Goal: Task Accomplishment & Management: Complete application form

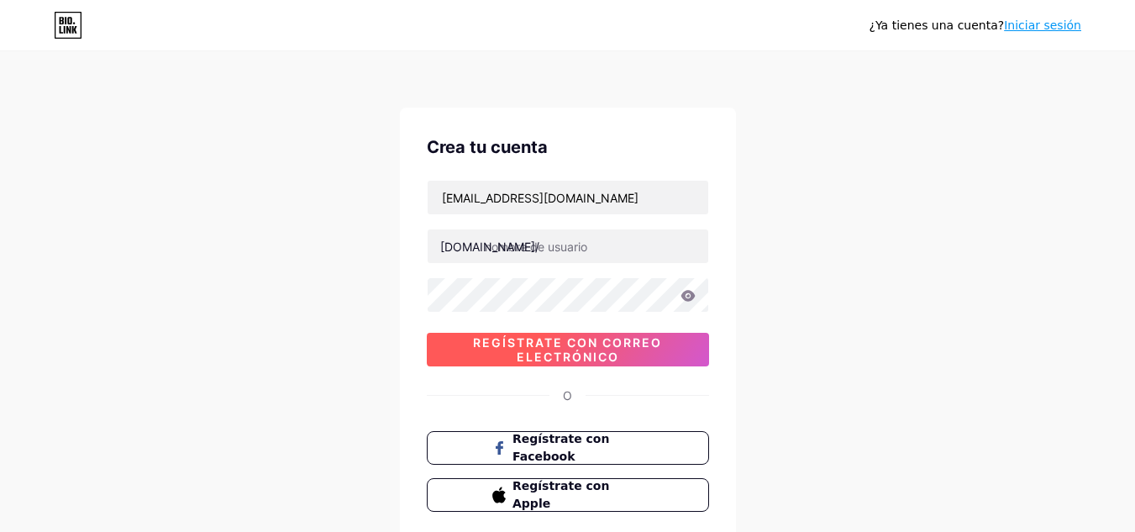
click at [517, 347] on font "Regístrate con correo electrónico" at bounding box center [567, 349] width 189 height 29
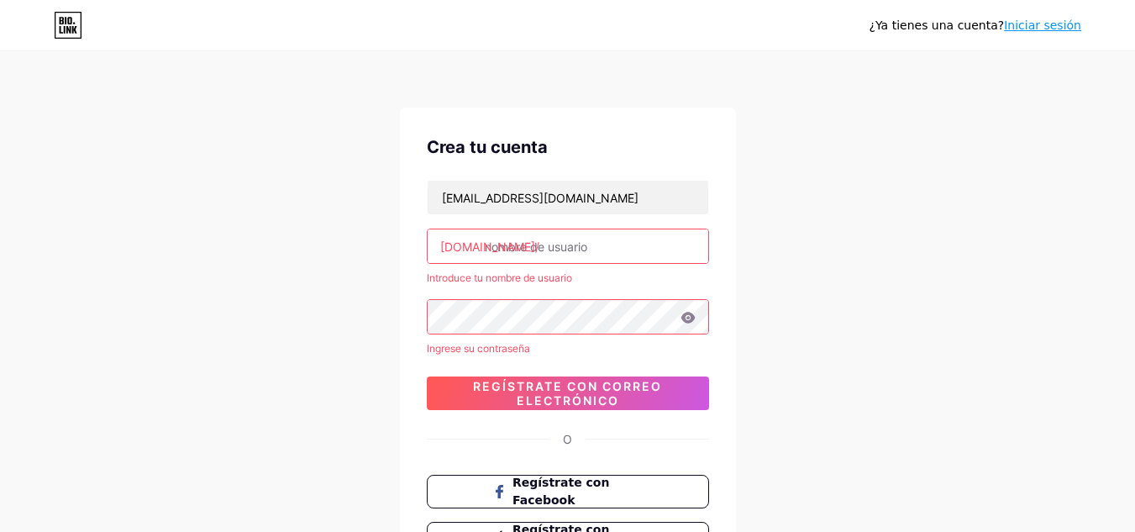
click at [539, 254] on input "text" at bounding box center [568, 246] width 281 height 34
type input "k"
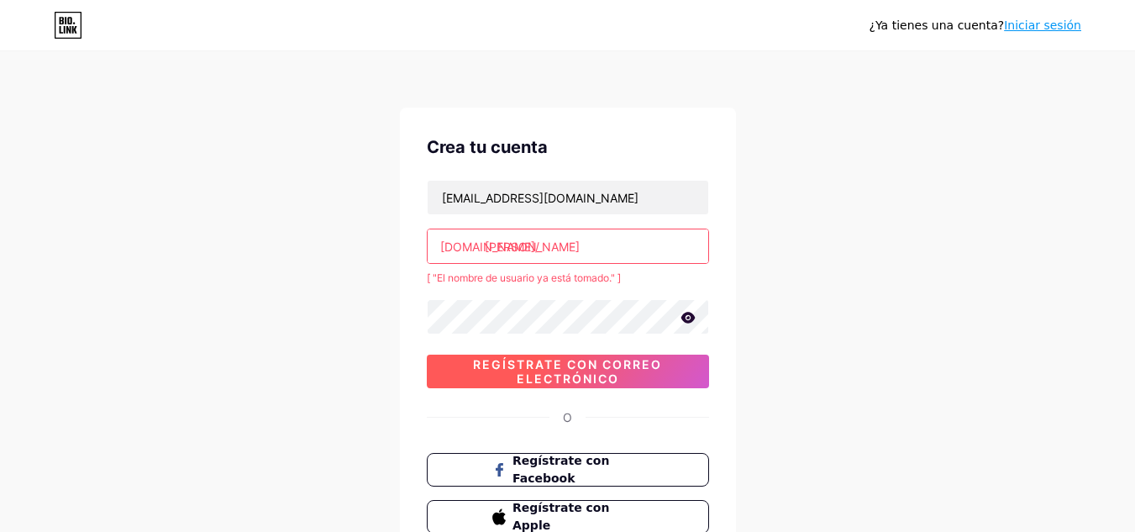
click at [541, 385] on font "Regístrate con correo electrónico" at bounding box center [567, 371] width 189 height 29
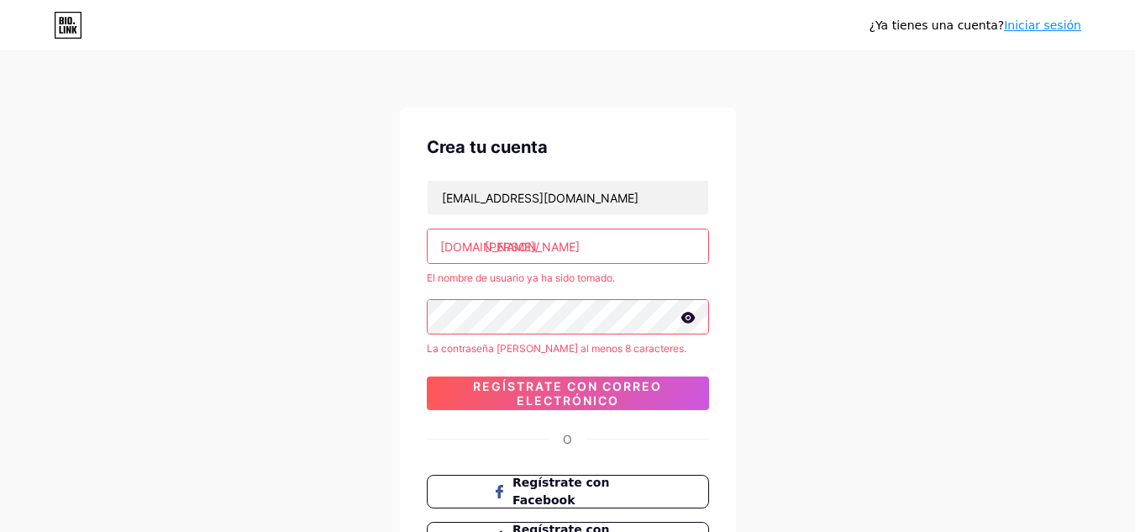
click at [532, 256] on input "[PERSON_NAME]" at bounding box center [568, 246] width 281 height 34
click at [528, 250] on input "[PERSON_NAME]" at bounding box center [568, 246] width 281 height 34
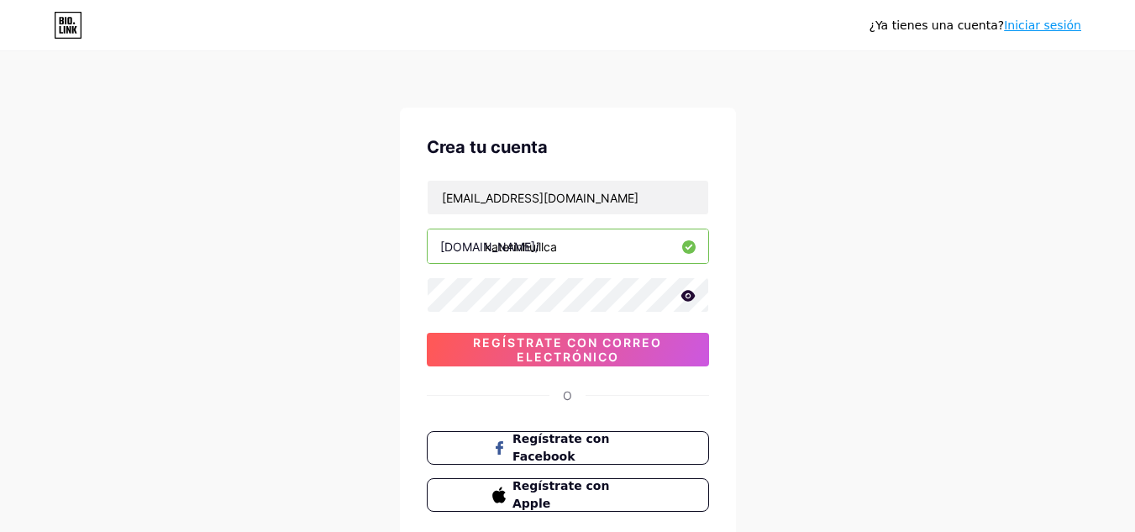
type input "katerinhuillca"
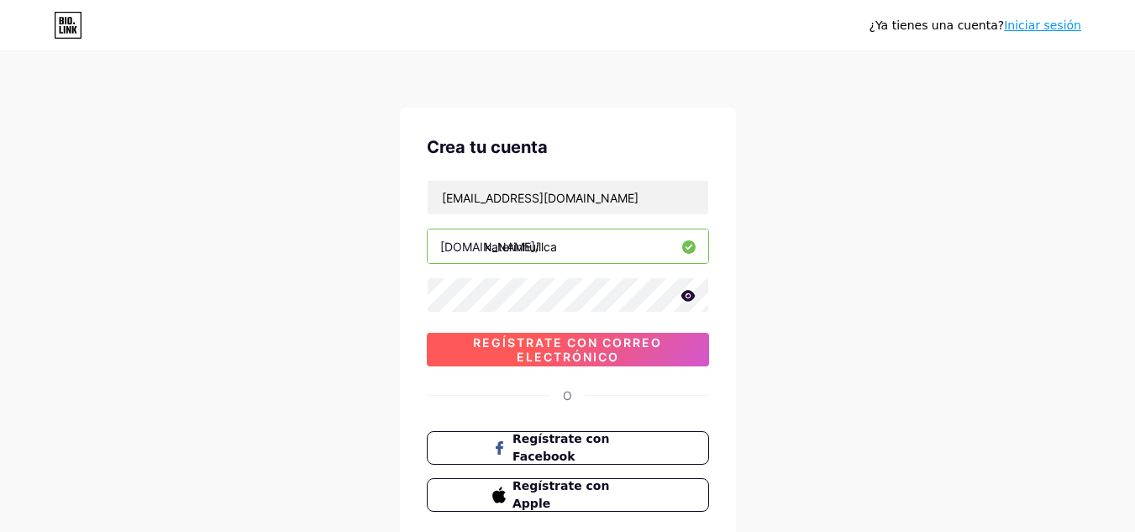
click at [485, 341] on font "Regístrate con correo electrónico" at bounding box center [567, 349] width 189 height 29
click at [477, 338] on font "Regístrate con correo electrónico" at bounding box center [567, 349] width 189 height 29
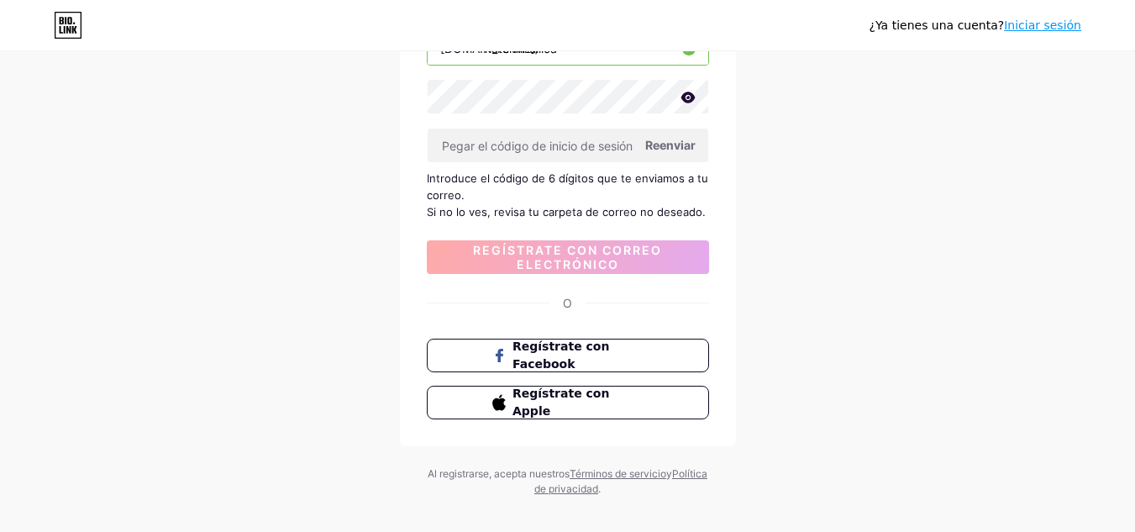
scroll to position [217, 0]
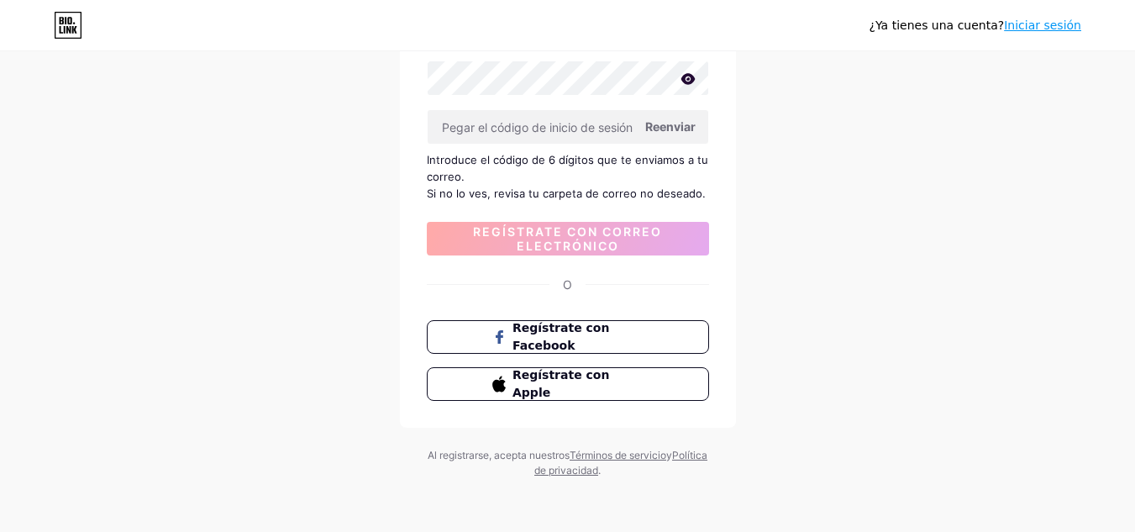
click at [1120, 374] on div "¿Ya tienes una cuenta? Iniciar sesión Crea tu cuenta [EMAIL_ADDRESS][DOMAIN_NAM…" at bounding box center [567, 157] width 1135 height 748
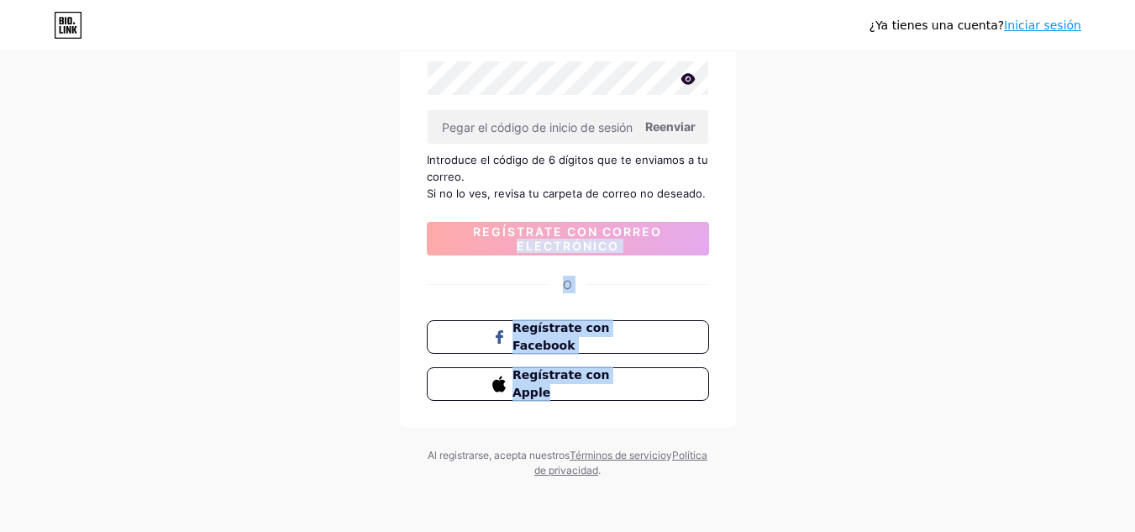
drag, startPoint x: 1125, startPoint y: 365, endPoint x: 1146, endPoint y: 224, distance: 142.7
click at [1134, 224] on html "¿Ya tienes una cuenta? Iniciar sesión Crea tu cuenta [EMAIL_ADDRESS][DOMAIN_NAM…" at bounding box center [567, 157] width 1135 height 748
